Goal: Check status: Check status

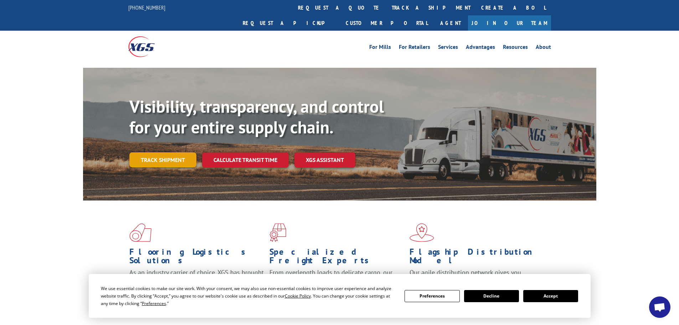
click at [174, 152] on link "Track shipment" at bounding box center [162, 159] width 67 height 15
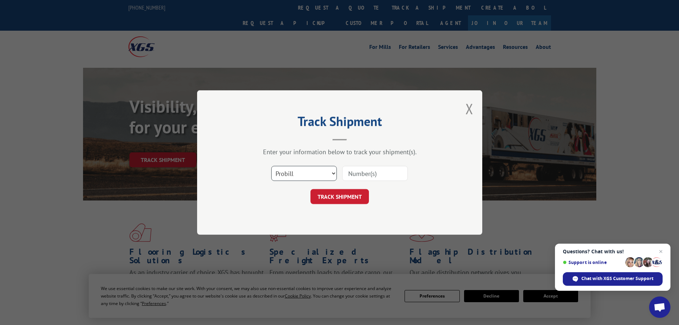
click at [315, 178] on select "Select category... Probill BOL PO" at bounding box center [304, 173] width 66 height 15
select select "po"
click at [271, 166] on select "Select category... Probill BOL PO" at bounding box center [304, 173] width 66 height 15
click at [358, 181] on div at bounding box center [375, 173] width 66 height 16
click at [359, 177] on input at bounding box center [375, 173] width 66 height 15
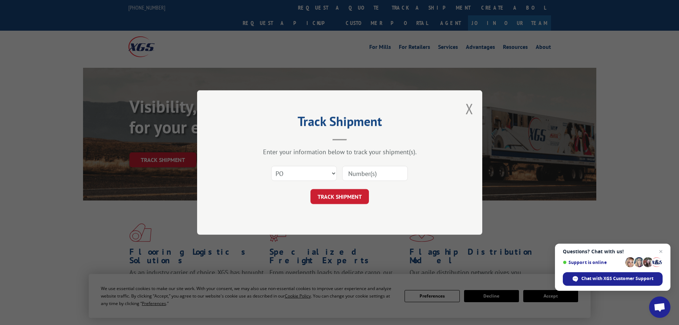
click at [358, 174] on input at bounding box center [375, 173] width 66 height 15
paste input "02513062"
type input "02513062"
click at [349, 198] on button "TRACK SHIPMENT" at bounding box center [339, 196] width 58 height 15
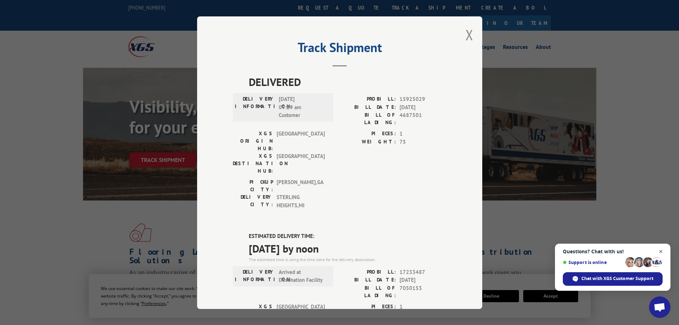
click at [664, 251] on span "Close chat" at bounding box center [660, 251] width 9 height 9
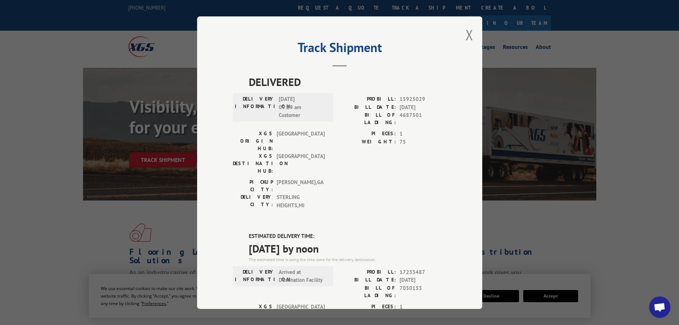
scroll to position [153, 0]
